Goal: Contribute content

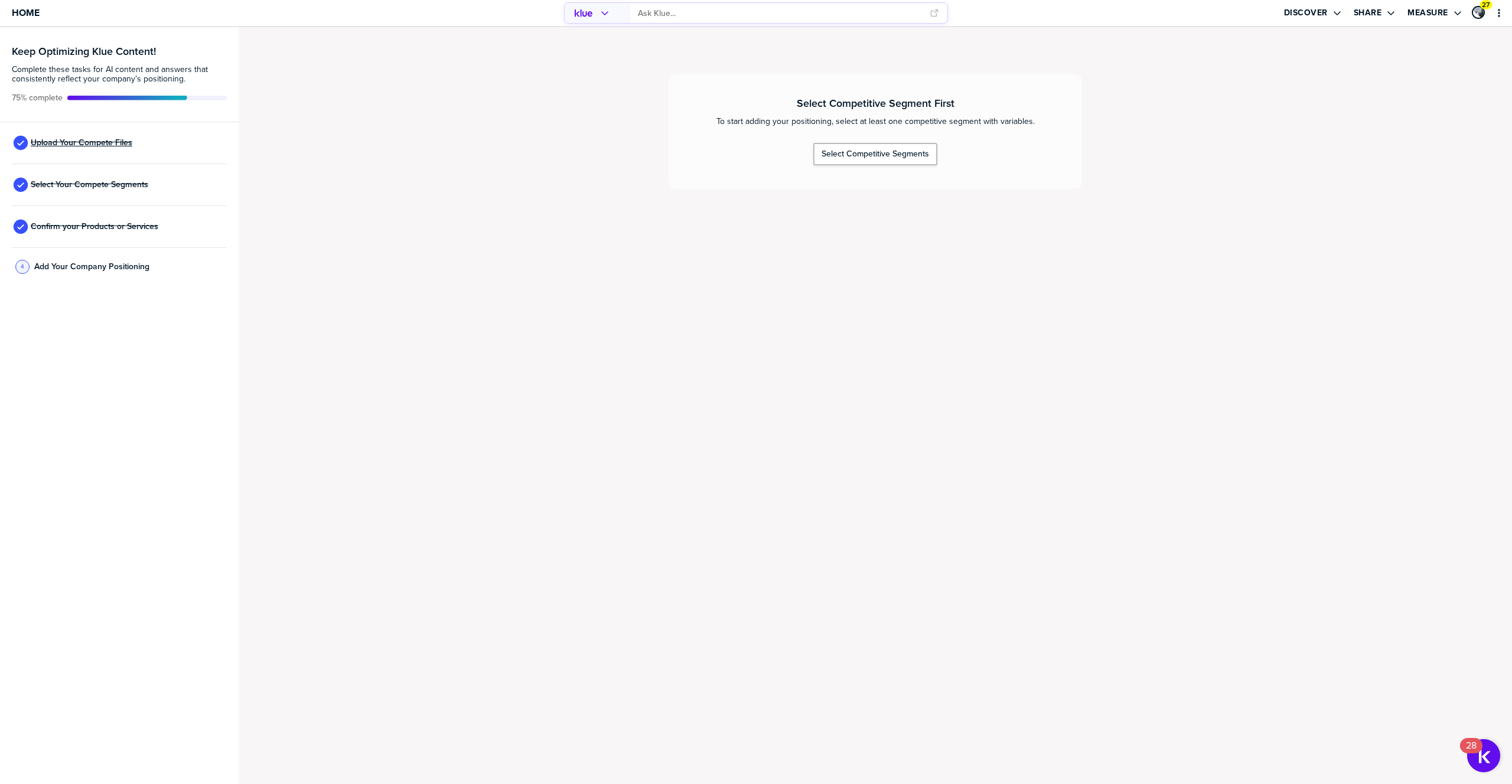
click at [64, 147] on span "Upload Your Compete Files" at bounding box center [81, 143] width 102 height 10
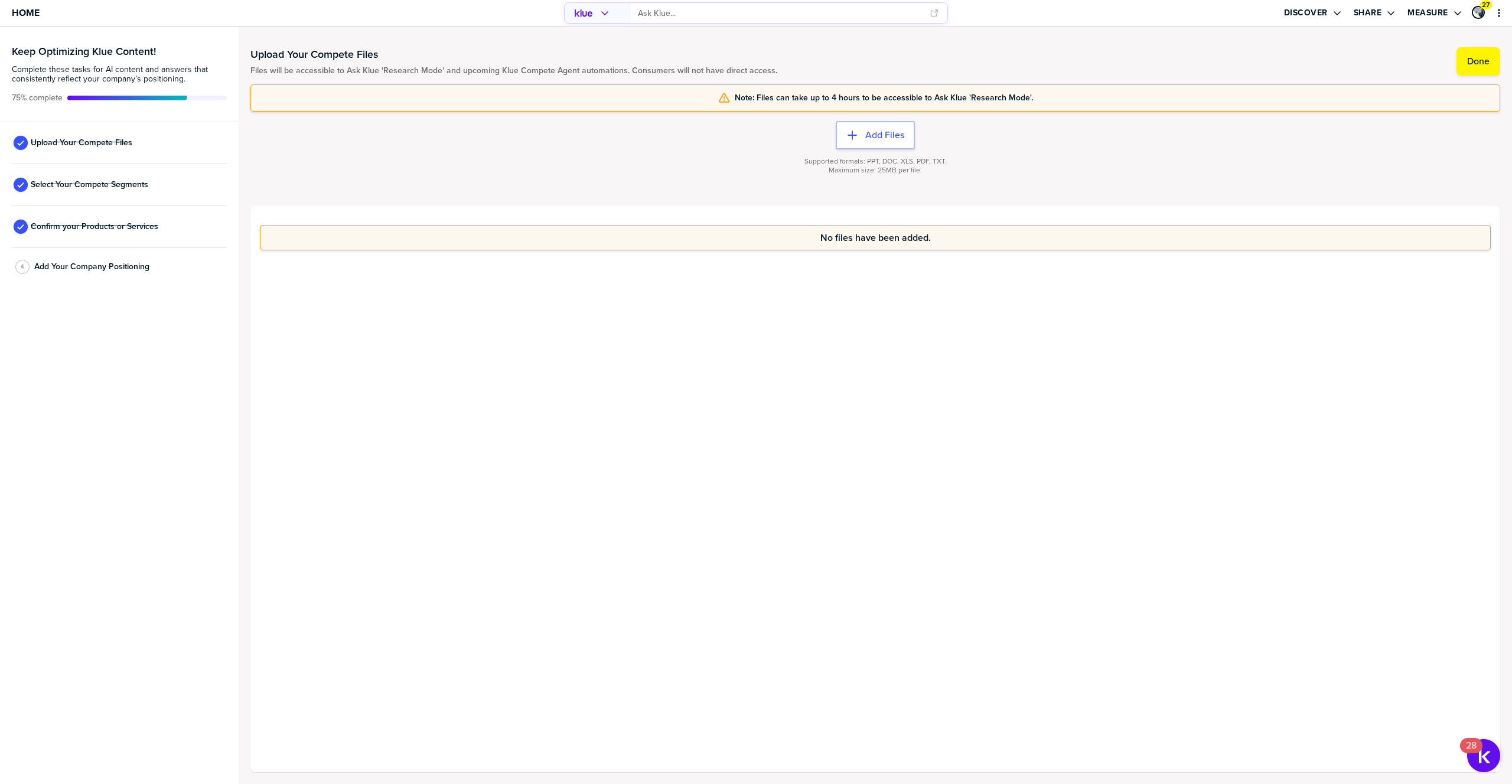
drag, startPoint x: 866, startPoint y: 161, endPoint x: 878, endPoint y: 160, distance: 12.0
click at [878, 160] on span "Supported formats: PPT, DOC, XLS, PDF, TXT." at bounding box center [875, 161] width 142 height 9
drag, startPoint x: 882, startPoint y: 161, endPoint x: 896, endPoint y: 161, distance: 14.0
click at [896, 161] on span "Supported formats: PPT, DOC, XLS, PDF, TXT." at bounding box center [875, 161] width 142 height 9
click at [906, 163] on span "Supported formats: PPT, DOC, XLS, PDF, TXT." at bounding box center [875, 161] width 142 height 9
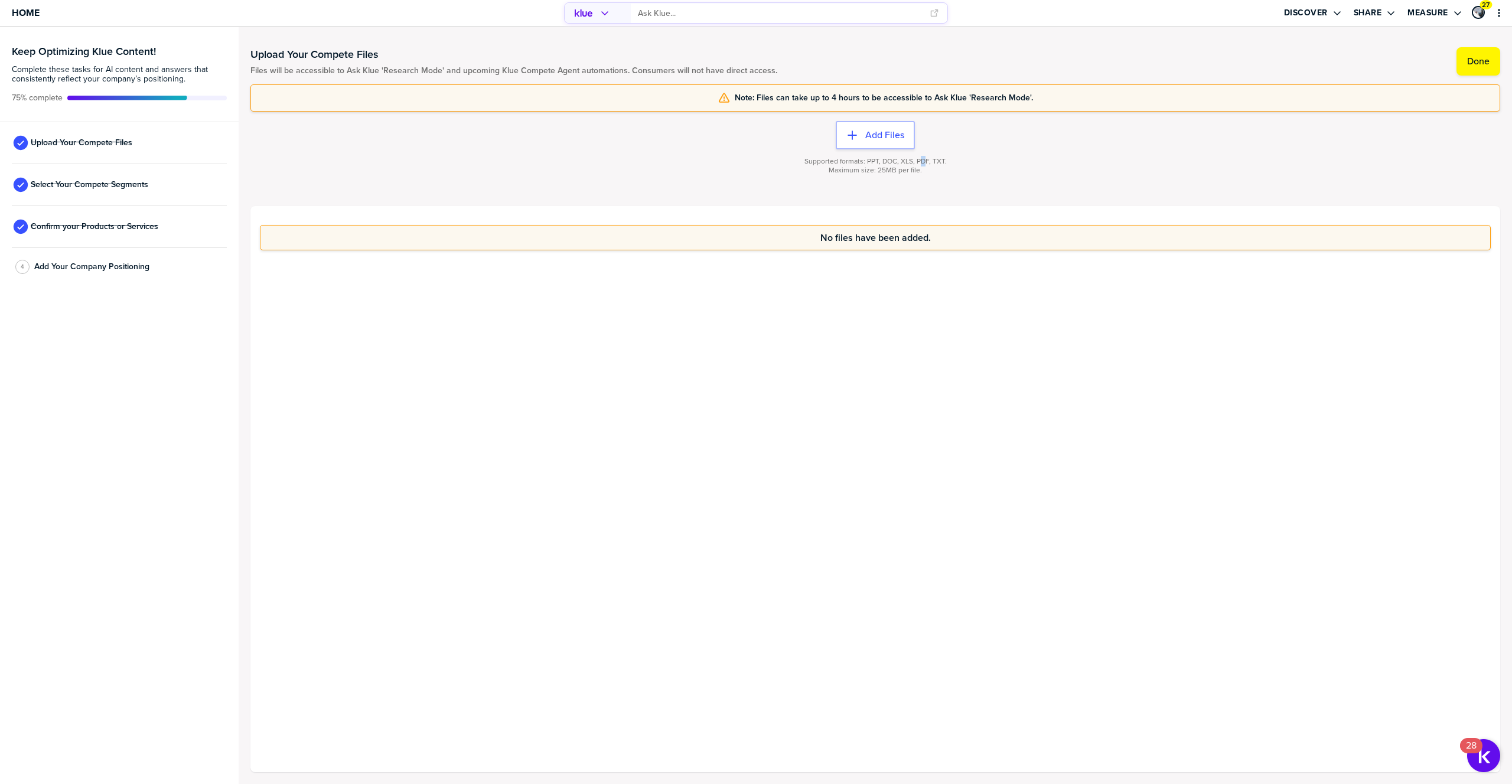
drag, startPoint x: 919, startPoint y: 163, endPoint x: 925, endPoint y: 163, distance: 6.0
click at [925, 163] on span "Supported formats: PPT, DOC, XLS, PDF, TXT." at bounding box center [875, 161] width 142 height 9
drag, startPoint x: 935, startPoint y: 162, endPoint x: 988, endPoint y: 162, distance: 53.0
click at [973, 162] on div "Supported formats: PPT, DOC, XLS, PDF, TXT. Maximum size: 25MB per file." at bounding box center [875, 173] width 1250 height 47
click at [26, 17] on span "Home" at bounding box center [25, 12] width 28 height 10
